Goal: Use online tool/utility: Utilize a website feature to perform a specific function

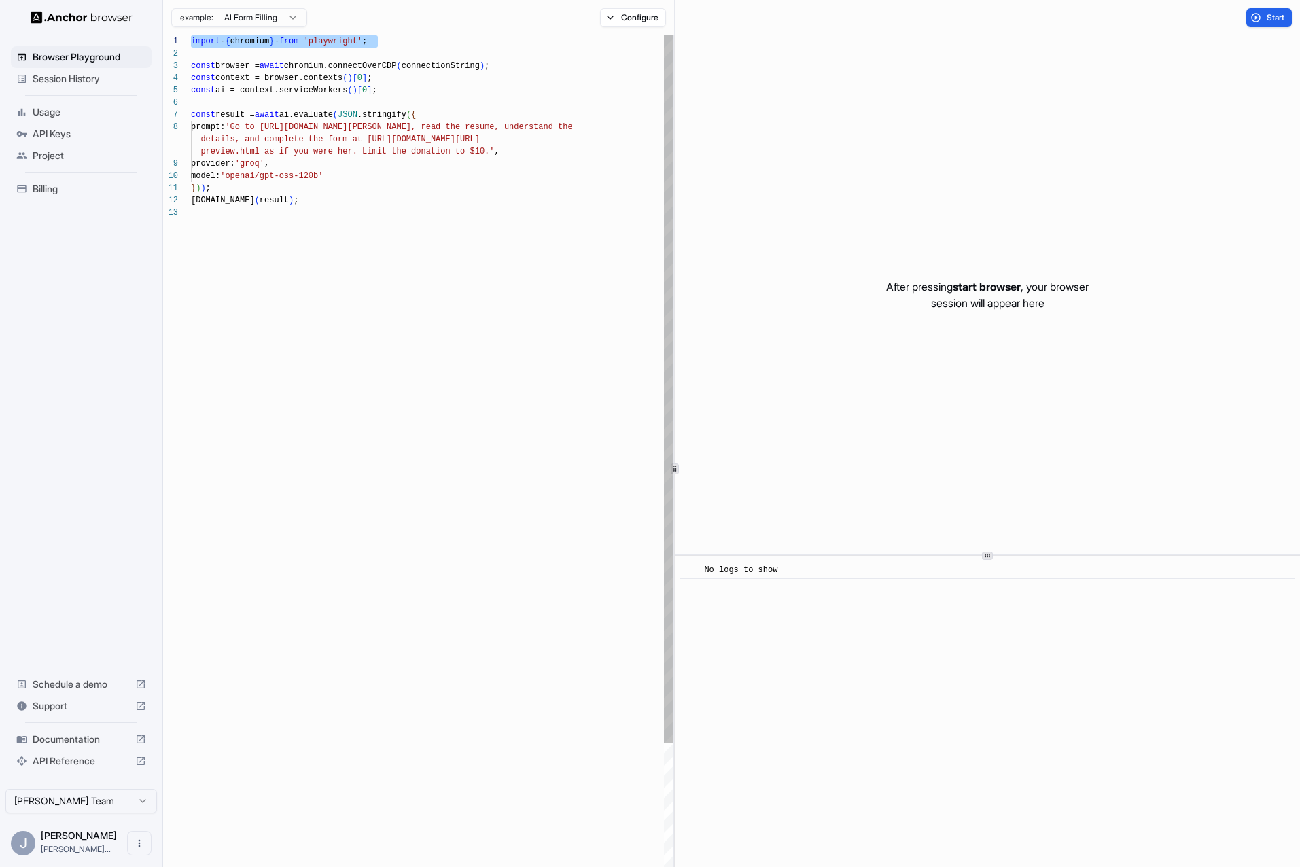
drag, startPoint x: 398, startPoint y: 45, endPoint x: 188, endPoint y: 39, distance: 210.0
click at [191, 39] on div "import { chromium } from 'playwright' ; const browser = await chromium.connectO…" at bounding box center [432, 546] width 482 height 1022
click at [319, 141] on div "import { chromium } from 'playwright' ; const browser = await chromium.connectO…" at bounding box center [432, 546] width 482 height 1022
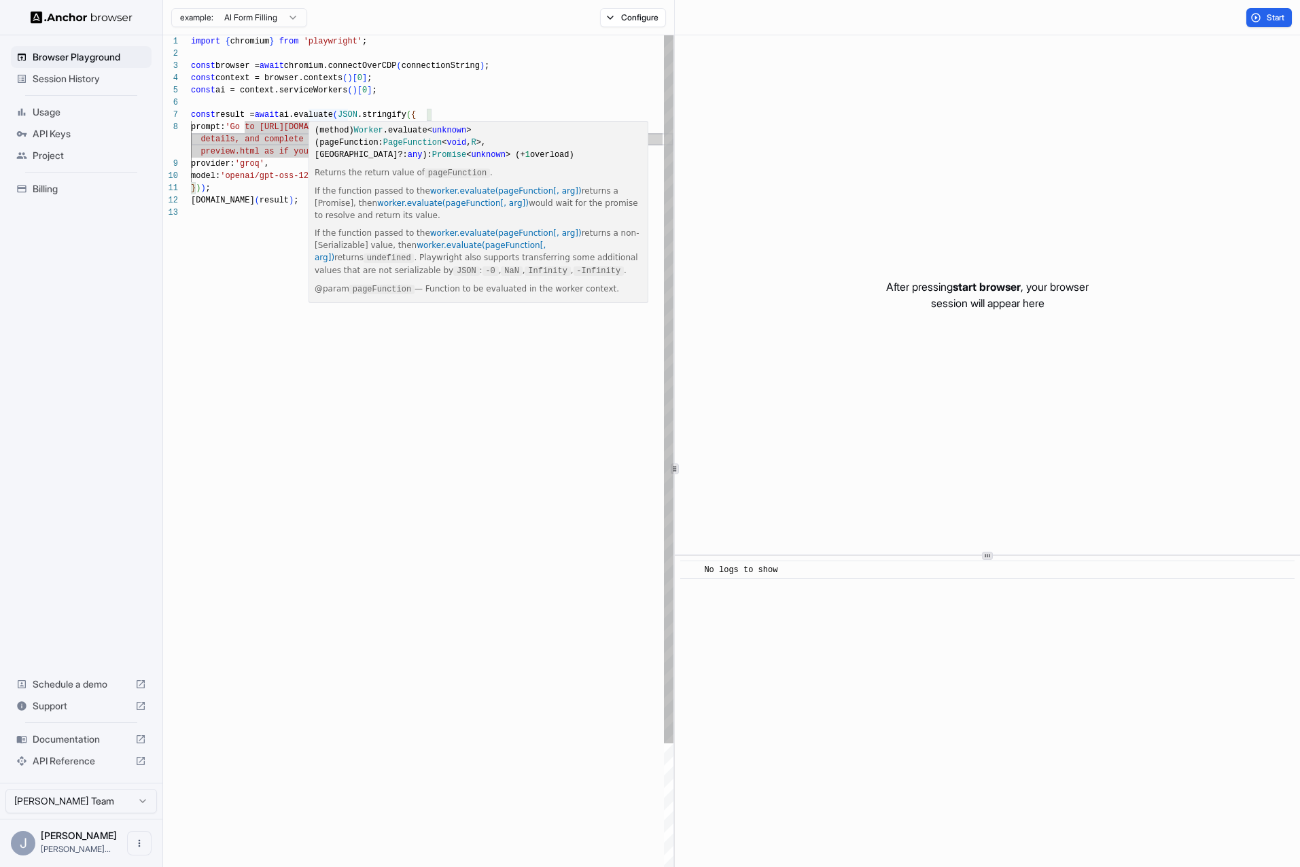
click at [334, 111] on div "import { chromium } from 'playwright' ; const browser = await chromium.connectO…" at bounding box center [432, 546] width 482 height 1022
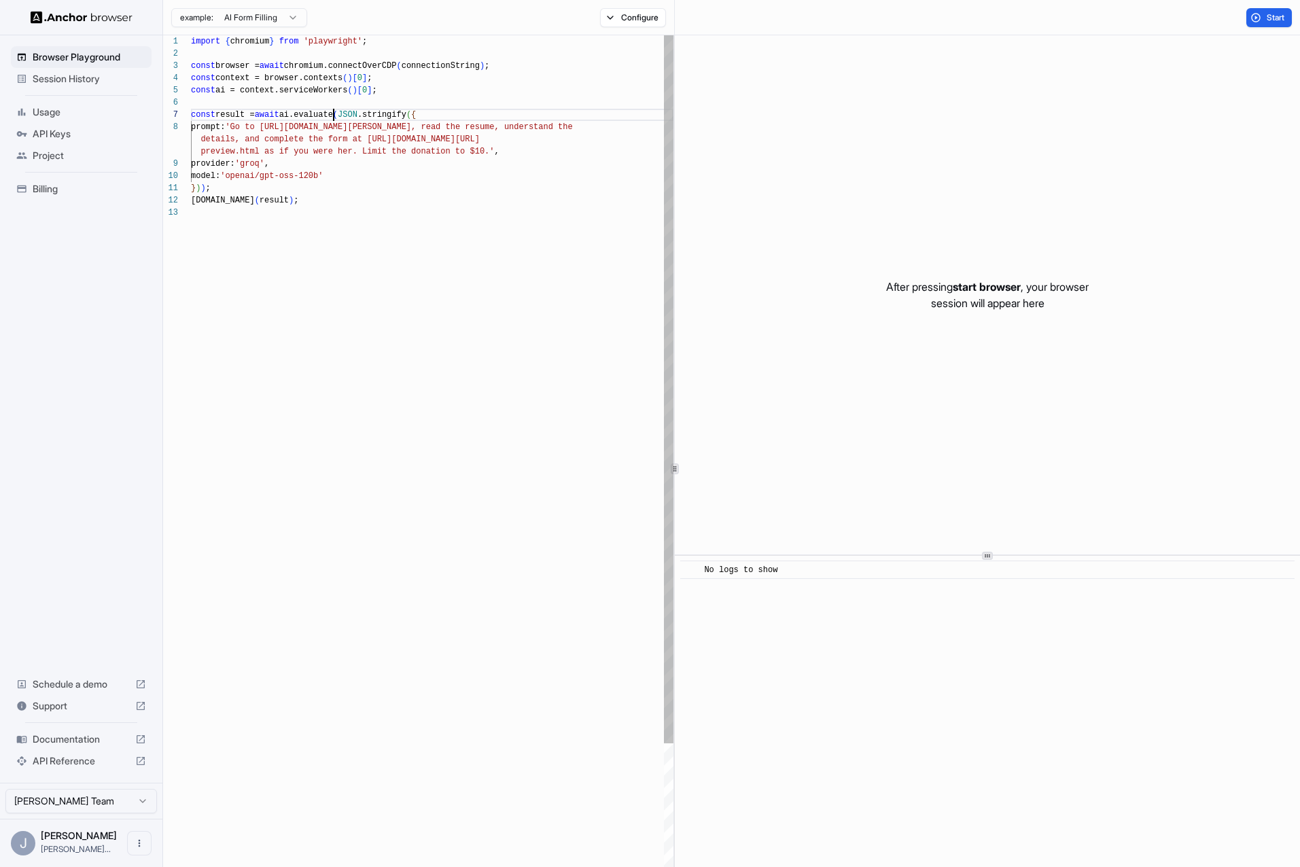
scroll to position [73, 0]
click at [239, 25] on html "Browser Playground Session History Usage API Keys Project Billing Schedule a de…" at bounding box center [650, 433] width 1300 height 867
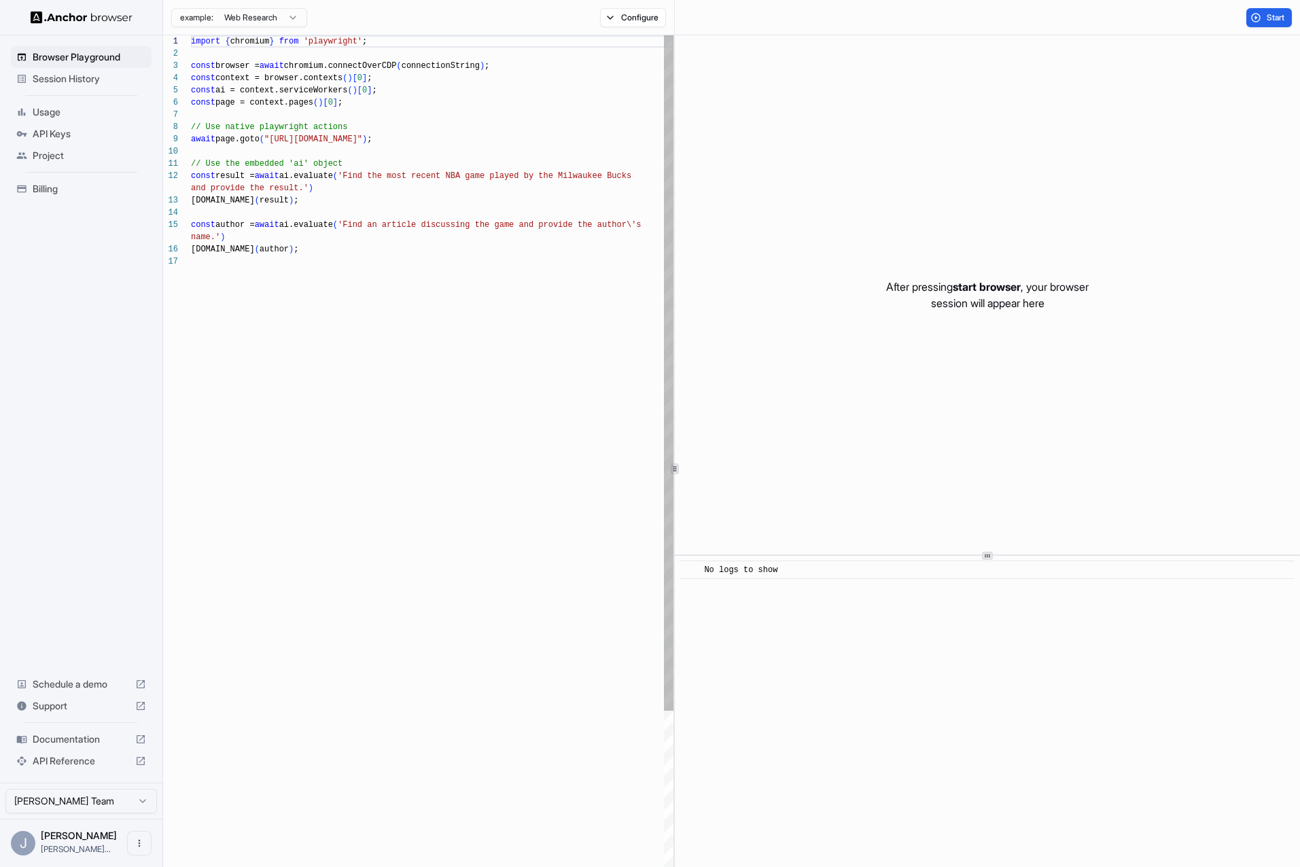
scroll to position [98, 0]
drag, startPoint x: 423, startPoint y: 141, endPoint x: 206, endPoint y: 141, distance: 216.8
click at [191, 141] on div "import { chromium } from 'playwright' ; const browser = await chromium.connectO…" at bounding box center [432, 570] width 482 height 1071
click at [468, 143] on div "import { chromium } from 'playwright' ; const browser = await chromium.connectO…" at bounding box center [432, 570] width 482 height 1071
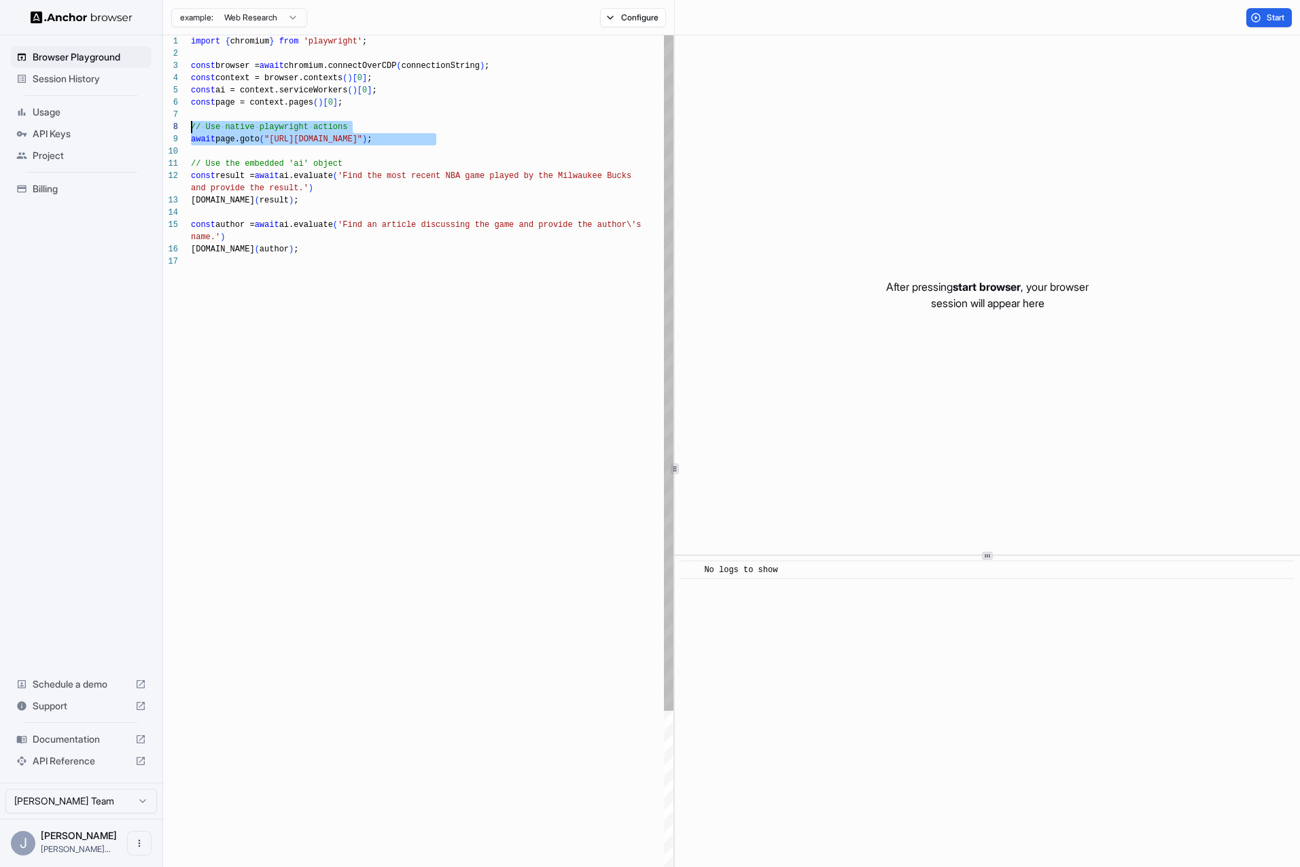
drag, startPoint x: 180, startPoint y: 139, endPoint x: 147, endPoint y: 124, distance: 36.2
click at [191, 124] on div "import { chromium } from 'playwright' ; const browser = await chromium.connectO…" at bounding box center [432, 570] width 482 height 1071
click at [425, 188] on div "and provide the result.' )" at bounding box center [432, 188] width 482 height 12
drag, startPoint x: 446, startPoint y: 143, endPoint x: 122, endPoint y: 130, distance: 324.4
click at [191, 130] on div "import { chromium } from 'playwright' ; const browser = await chromium.connectO…" at bounding box center [432, 570] width 482 height 1071
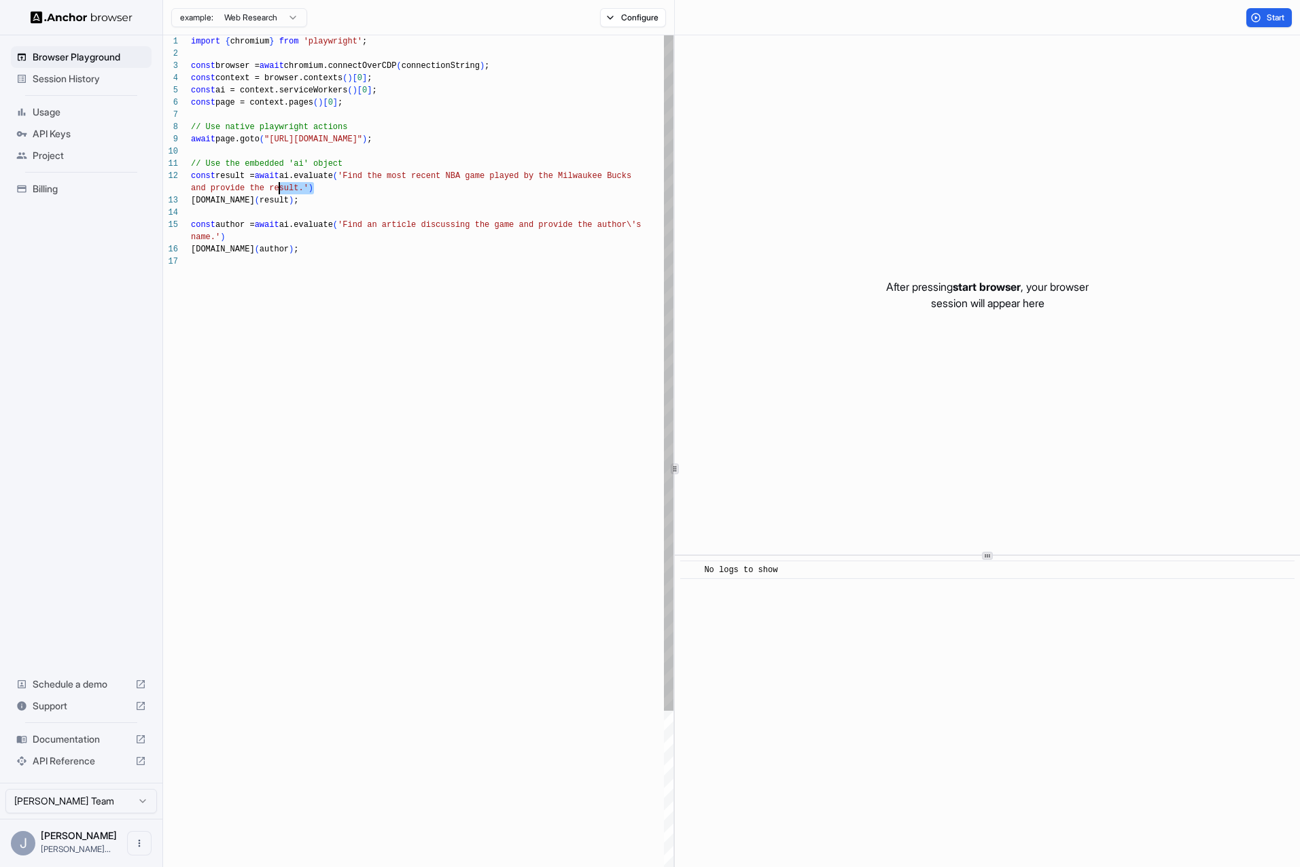
scroll to position [12, 0]
drag, startPoint x: 338, startPoint y: 196, endPoint x: 186, endPoint y: 181, distance: 152.9
click at [191, 181] on div "import { chromium } from 'playwright' ; const browser = await chromium.connectO…" at bounding box center [432, 570] width 482 height 1071
drag, startPoint x: 415, startPoint y: 46, endPoint x: 183, endPoint y: 45, distance: 231.7
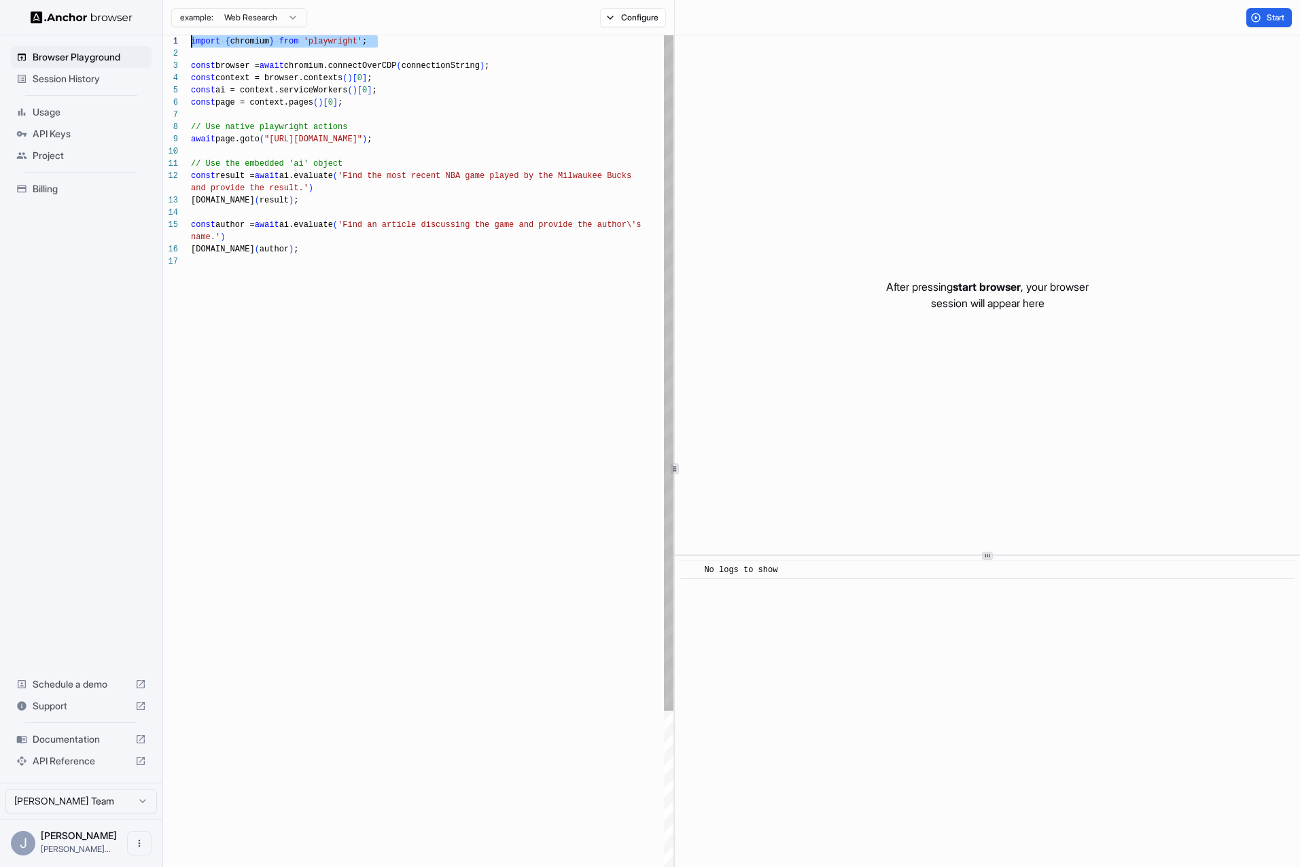
click at [191, 45] on div "import { chromium } from 'playwright' ; const browser = await chromium.connectO…" at bounding box center [432, 570] width 482 height 1071
type textarea "**********"
drag, startPoint x: 347, startPoint y: 198, endPoint x: 150, endPoint y: 185, distance: 197.5
click at [191, 185] on div "import { chromium } from 'playwright' ; const browser = await chromium.connectO…" at bounding box center [432, 570] width 482 height 1071
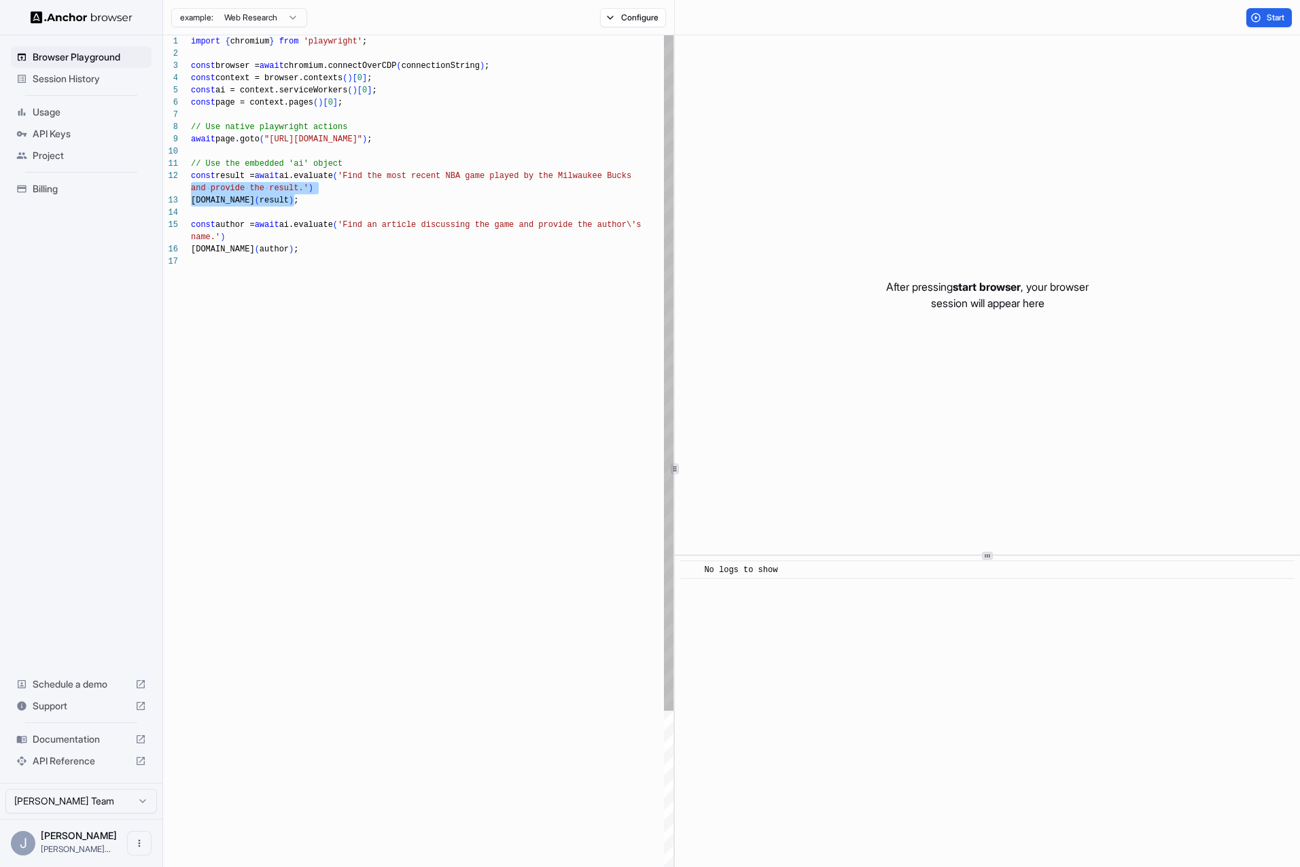
click at [370, 188] on div "import { chromium } from 'playwright' ; const browser = await chromium.connectO…" at bounding box center [432, 570] width 482 height 1071
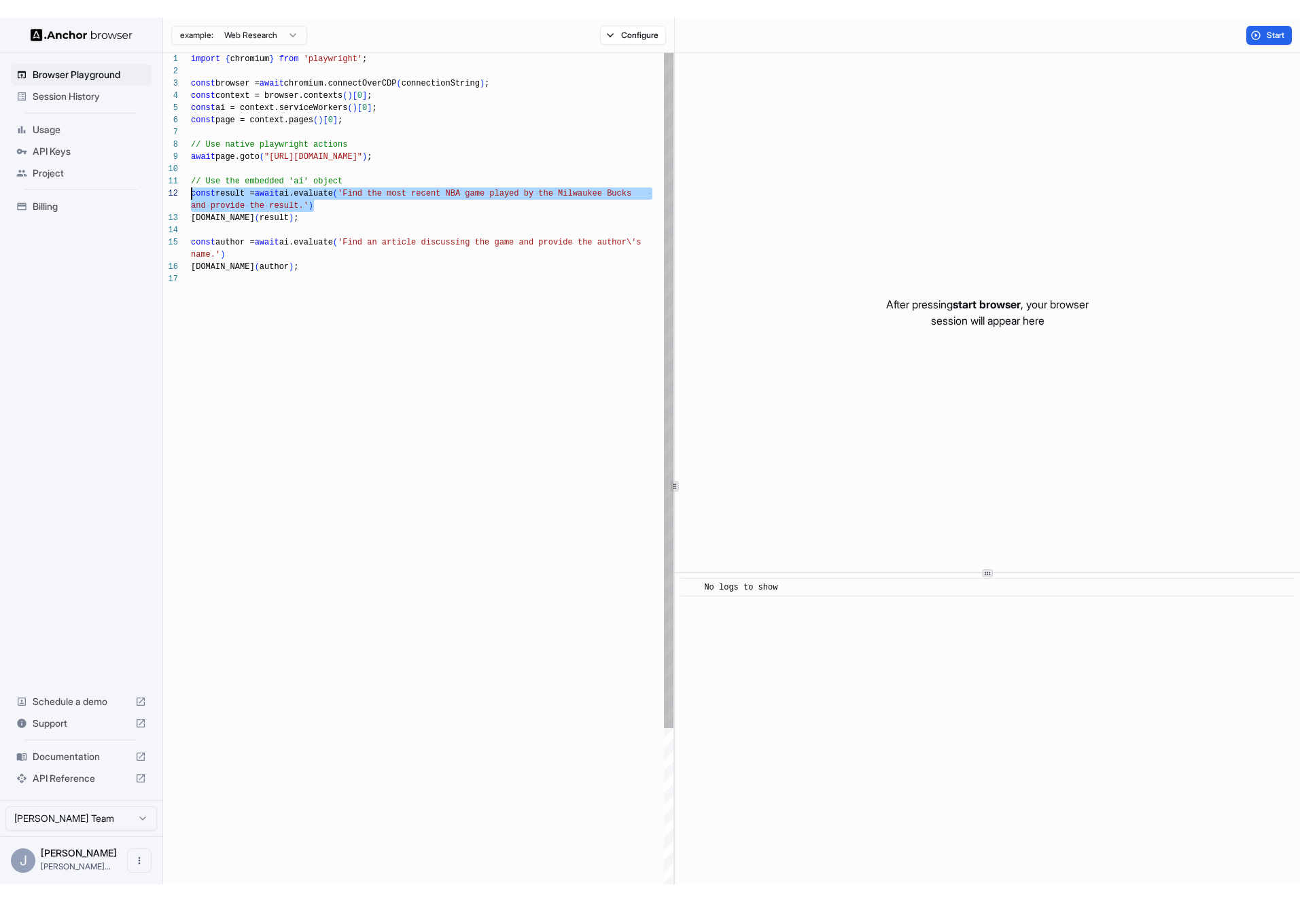
scroll to position [12, 0]
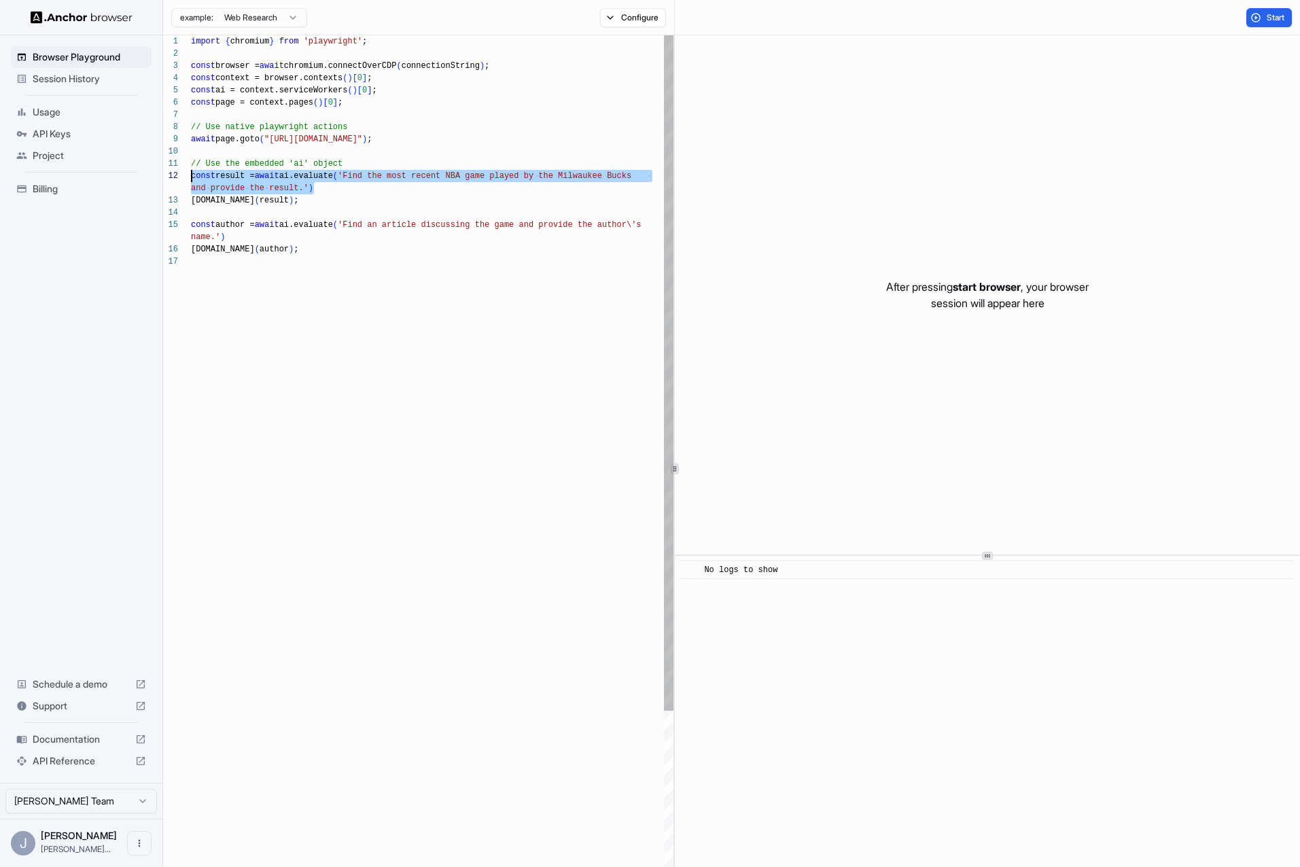
drag, startPoint x: 176, startPoint y: 183, endPoint x: 159, endPoint y: 181, distance: 17.1
click at [191, 181] on div "import { chromium } from 'playwright' ; const browser = await chromium.connectO…" at bounding box center [432, 570] width 482 height 1071
click at [650, 18] on button "Configure" at bounding box center [633, 17] width 66 height 19
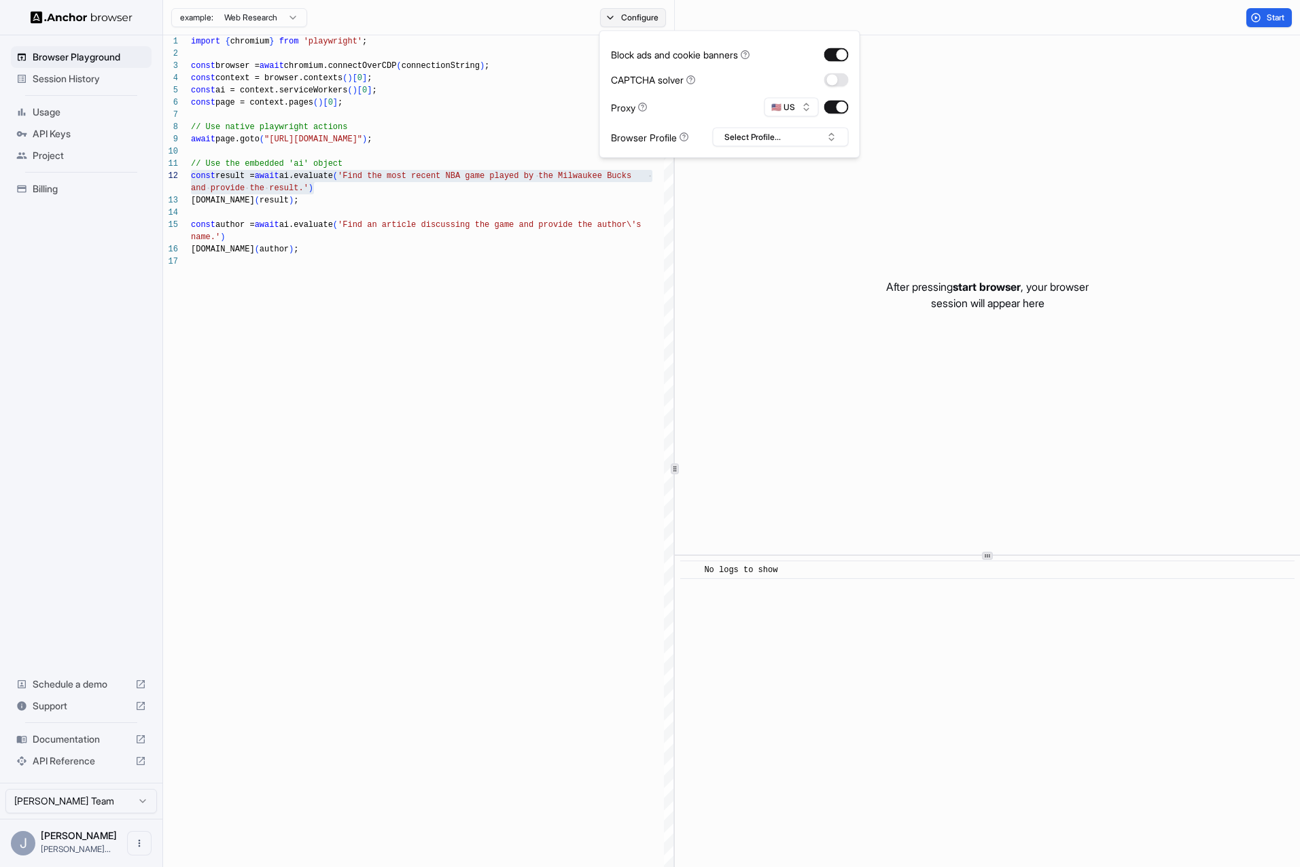
click at [647, 19] on button "Configure" at bounding box center [633, 17] width 66 height 19
